Goal: Find specific page/section: Find specific page/section

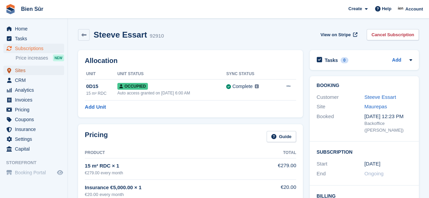
click at [18, 70] on span "Sites" at bounding box center [35, 70] width 41 height 9
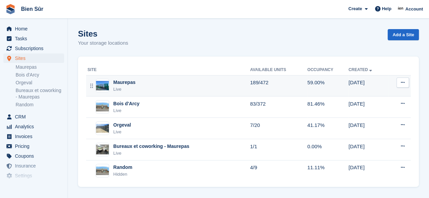
click at [180, 77] on td "Maurepas Live" at bounding box center [168, 85] width 164 height 21
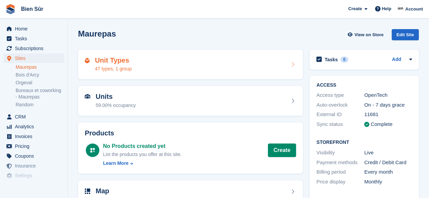
click at [192, 59] on div "Unit Types 47 types, 1 group" at bounding box center [190, 65] width 211 height 16
